Goal: Find specific page/section: Find specific page/section

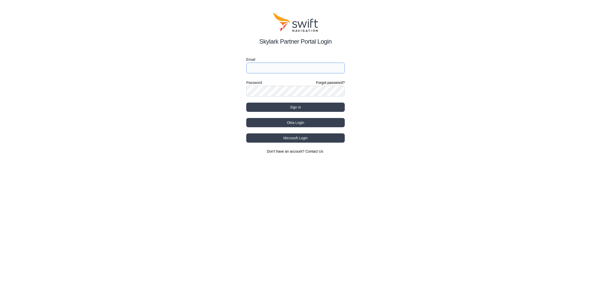
type input "[EMAIL_ADDRESS][DOMAIN_NAME]"
click at [311, 109] on button "Sign in" at bounding box center [295, 107] width 99 height 9
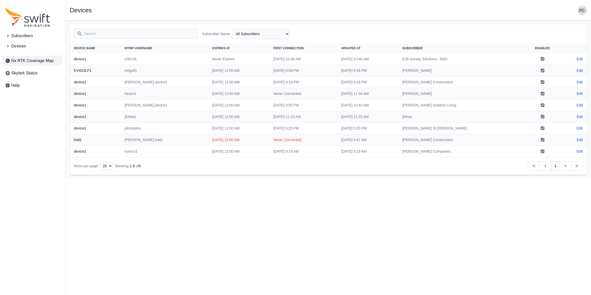
click at [17, 65] on link "Nx RTK Coverage Map" at bounding box center [32, 61] width 59 height 10
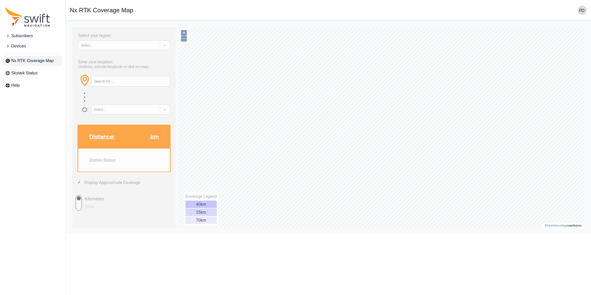
click at [132, 50] on div "Select your region: Select..." at bounding box center [124, 40] width 98 height 21
click at [132, 48] on div "Select..." at bounding box center [124, 46] width 92 height 10
click at [130, 62] on div "[GEOGRAPHIC_DATA]" at bounding box center [124, 65] width 92 height 8
click at [135, 78] on input "text" at bounding box center [130, 81] width 78 height 10
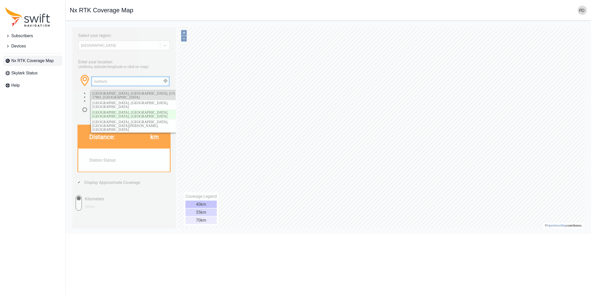
type input "sunbury"
click at [135, 93] on span "[GEOGRAPHIC_DATA], [GEOGRAPHIC_DATA], [US_STATE], 17801, [GEOGRAPHIC_DATA]" at bounding box center [140, 96] width 97 height 8
